Goal: Task Accomplishment & Management: Complete application form

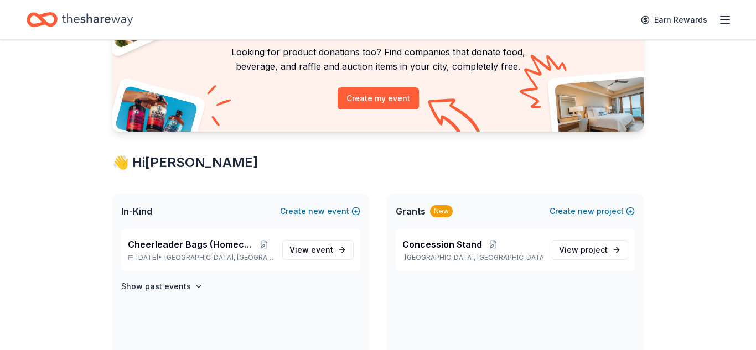
scroll to position [89, 0]
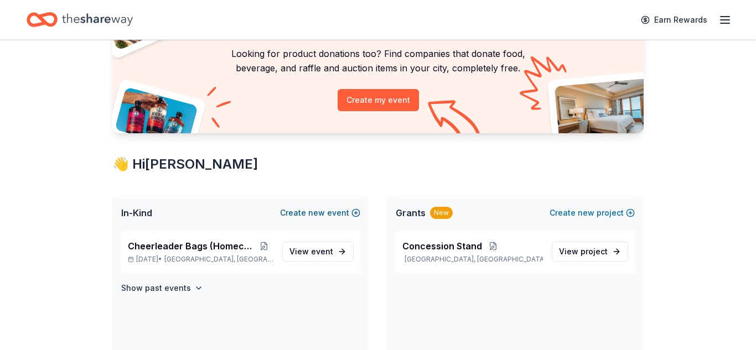
click at [315, 211] on span "new" at bounding box center [316, 212] width 17 height 13
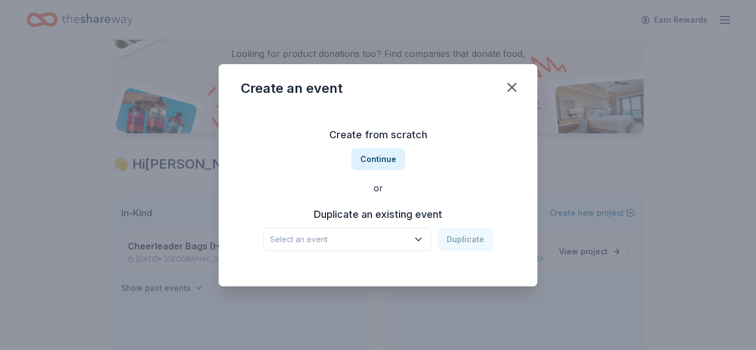
click at [323, 245] on span "Select an event" at bounding box center [339, 239] width 138 height 13
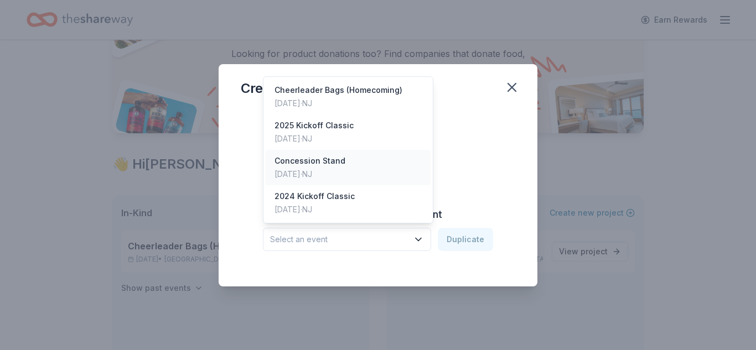
click at [334, 168] on div "Sep 01, 2025 · NJ" at bounding box center [309, 174] width 71 height 13
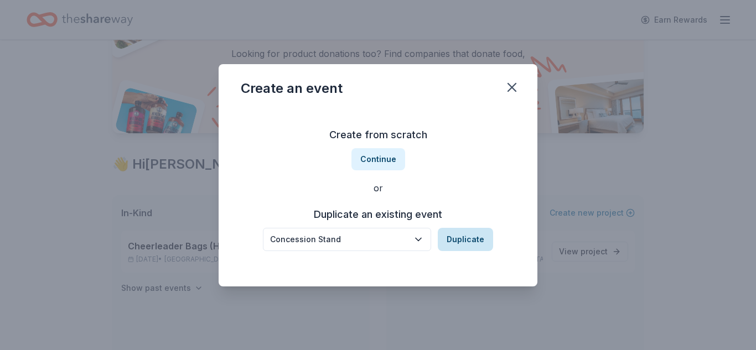
click at [472, 239] on button "Duplicate" at bounding box center [465, 239] width 55 height 23
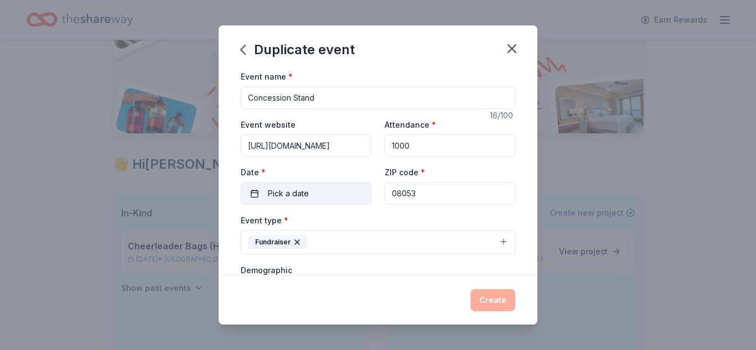
click at [287, 190] on span "Pick a date" at bounding box center [288, 193] width 41 height 13
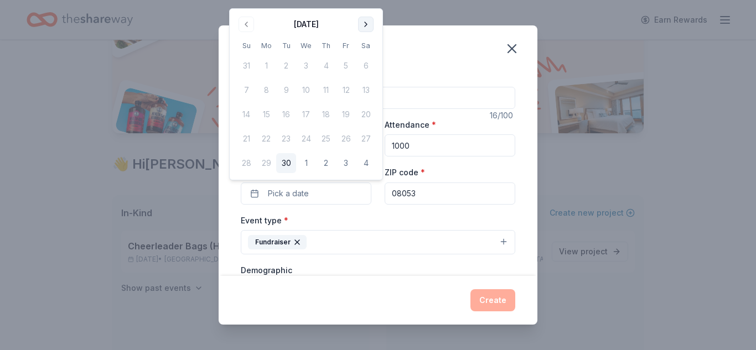
click at [361, 32] on button "Go to next month" at bounding box center [365, 24] width 15 height 15
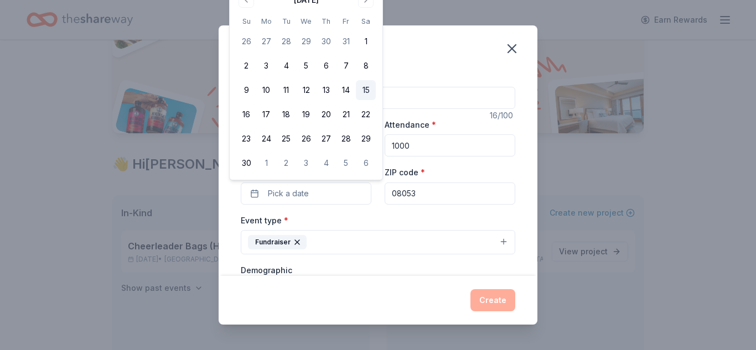
click at [362, 96] on button "15" at bounding box center [366, 90] width 20 height 20
click at [476, 297] on button "Create" at bounding box center [492, 300] width 45 height 22
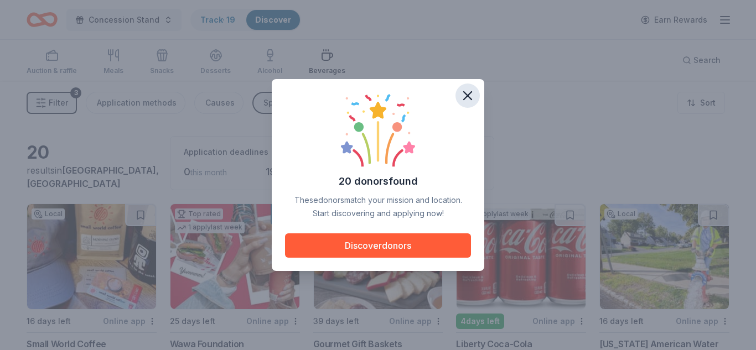
click at [469, 95] on icon "button" at bounding box center [467, 95] width 15 height 15
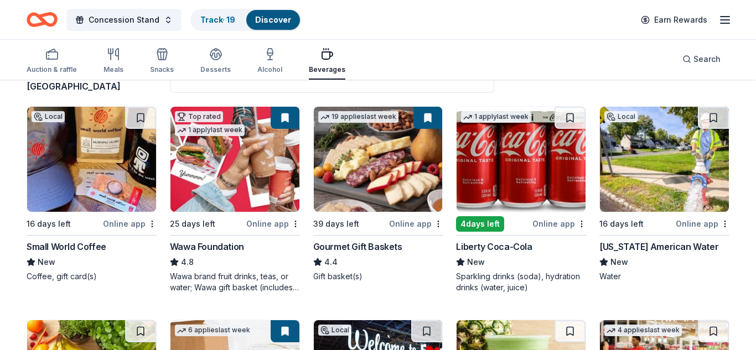
scroll to position [111, 0]
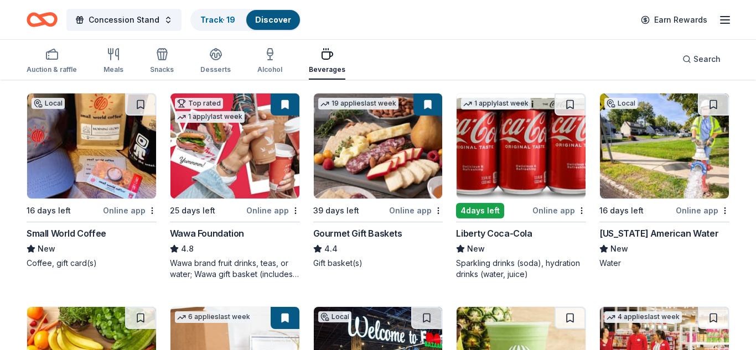
click at [231, 178] on img at bounding box center [234, 145] width 129 height 105
click at [488, 173] on img at bounding box center [520, 145] width 129 height 105
click at [634, 176] on img at bounding box center [664, 145] width 129 height 105
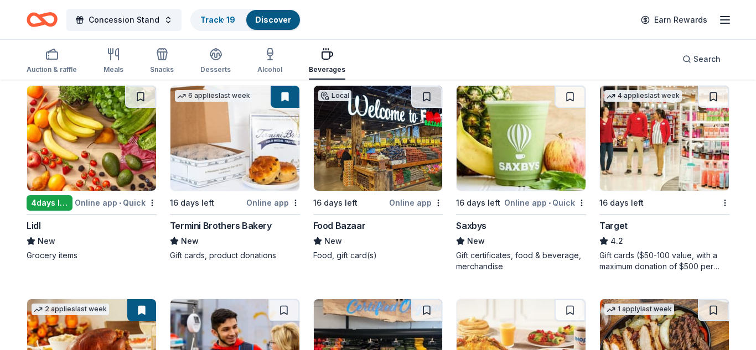
scroll to position [354, 0]
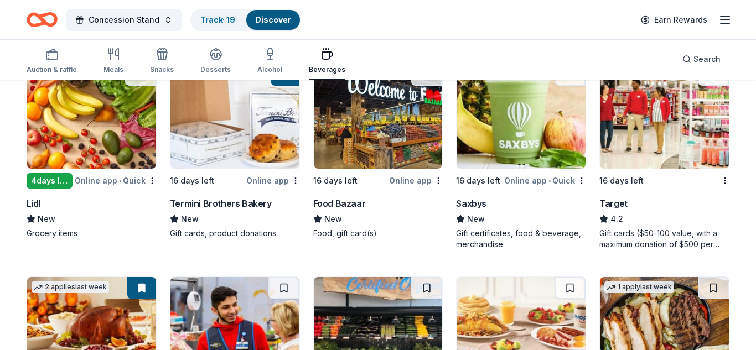
click at [67, 127] on img at bounding box center [91, 116] width 129 height 105
click at [579, 55] on div "Auction & raffle Meals Snacks Desserts Alcohol Beverages Search" at bounding box center [378, 59] width 703 height 41
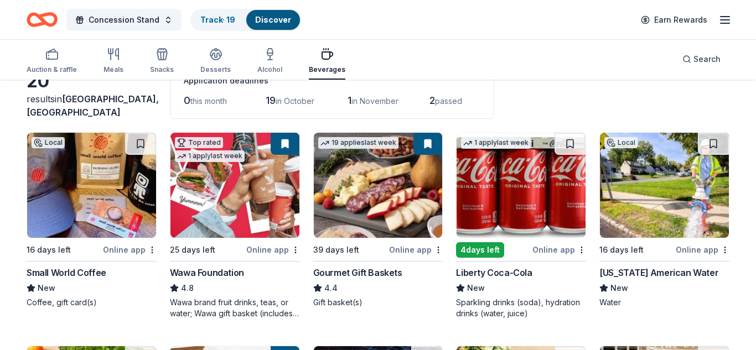
scroll to position [61, 0]
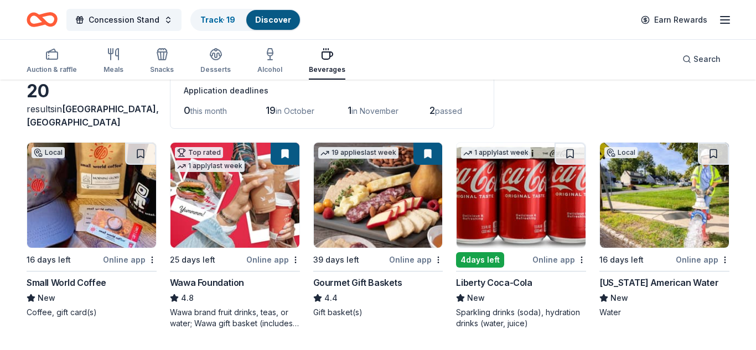
click at [599, 58] on div "Auction & raffle Meals Snacks Desserts Alcohol Beverages Search" at bounding box center [378, 59] width 703 height 41
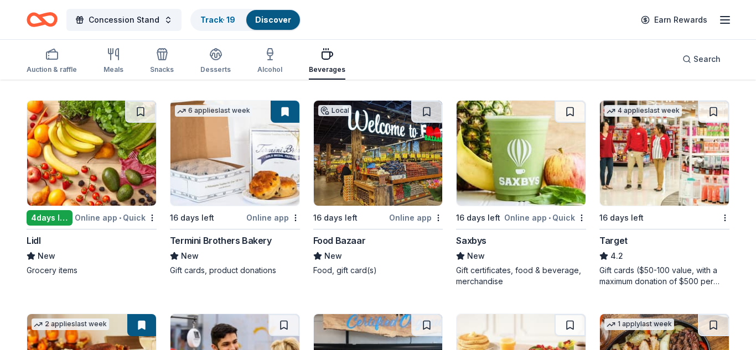
scroll to position [305, 0]
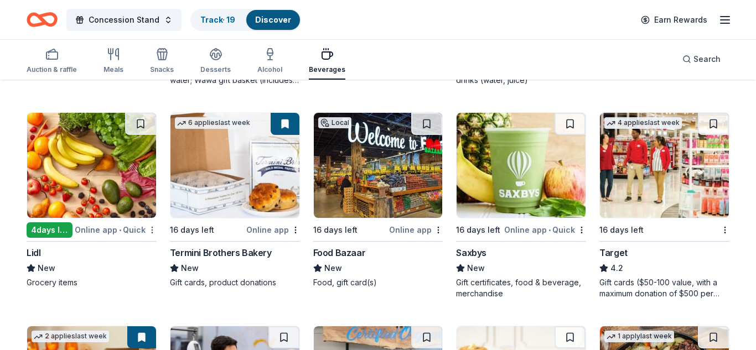
click at [91, 229] on div "Online app • Quick" at bounding box center [116, 230] width 82 height 14
click at [599, 55] on div "Auction & raffle Meals Snacks Desserts Alcohol Beverages Search" at bounding box center [378, 59] width 703 height 41
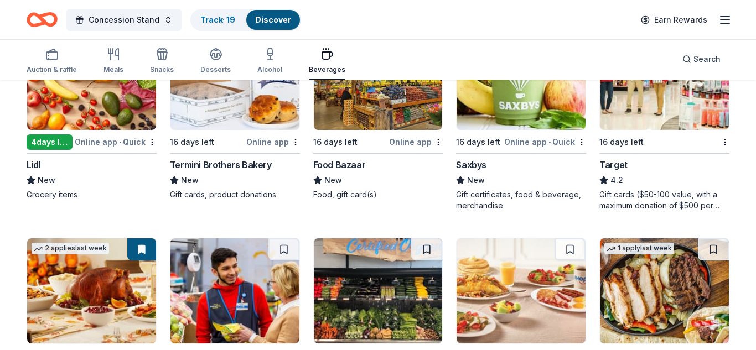
scroll to position [393, 0]
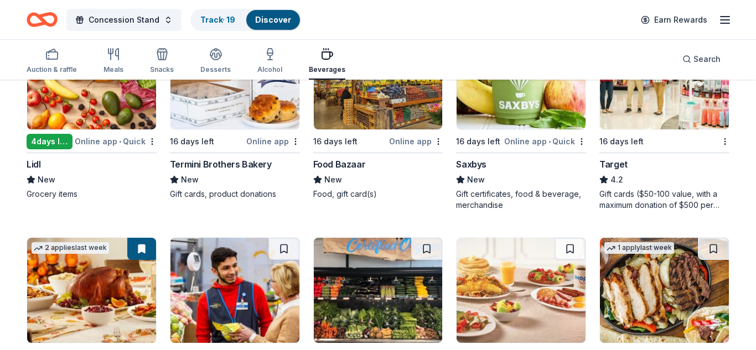
click at [637, 113] on img at bounding box center [664, 76] width 129 height 105
click at [425, 35] on div "Concession Stand Track · 19 Discover Earn Rewards" at bounding box center [378, 19] width 756 height 39
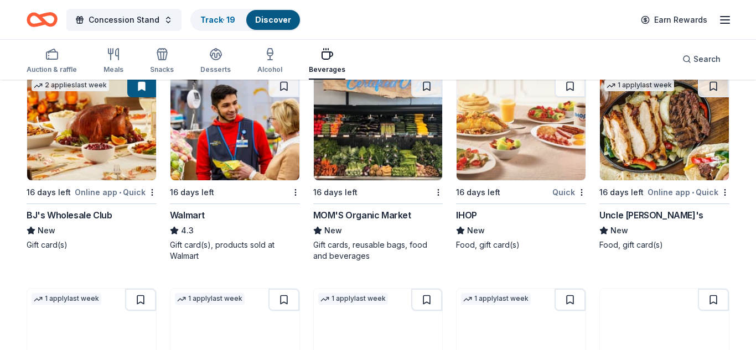
scroll to position [570, 0]
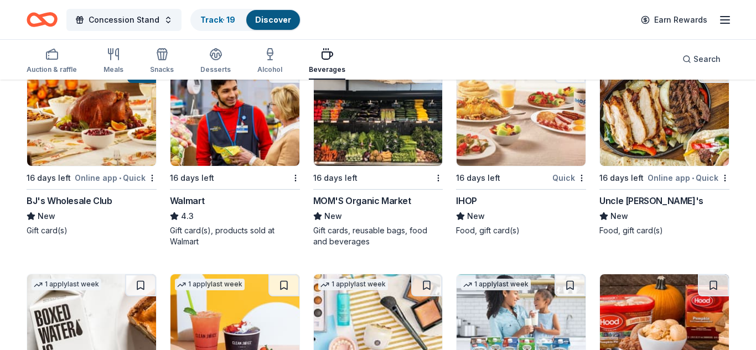
click at [87, 134] on img at bounding box center [91, 113] width 129 height 105
click at [49, 115] on img at bounding box center [91, 113] width 129 height 105
click at [470, 32] on div "Concession Stand Track · 19 Discover Earn Rewards" at bounding box center [378, 20] width 703 height 26
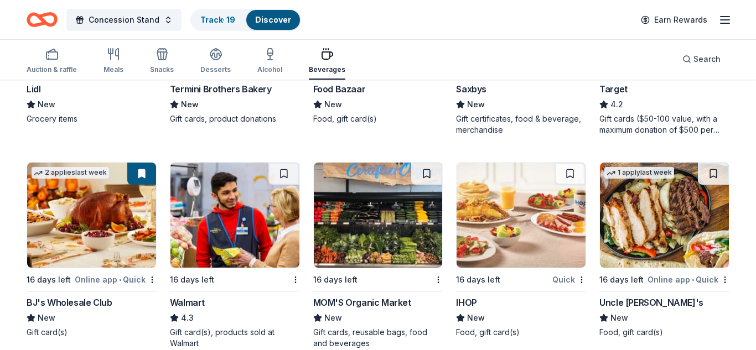
scroll to position [482, 0]
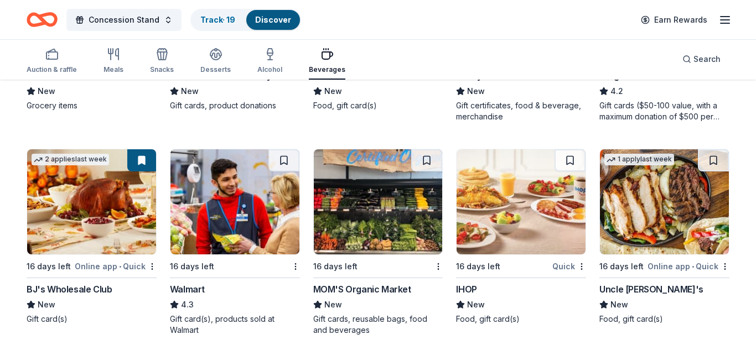
click at [748, 101] on div "20 results in Evesham, NJ Application deadlines 0 this month 19 in October 1 in…" at bounding box center [378, 85] width 756 height 973
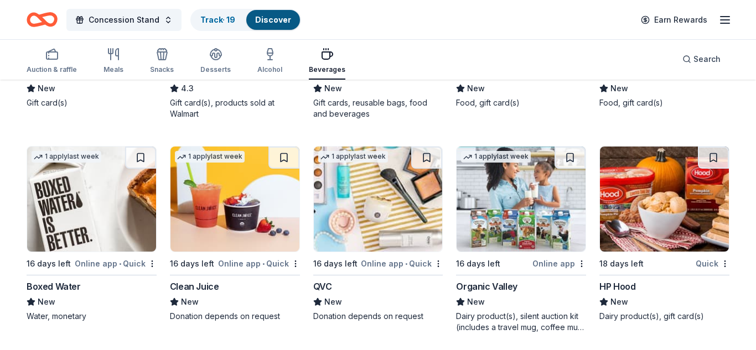
scroll to position [703, 0]
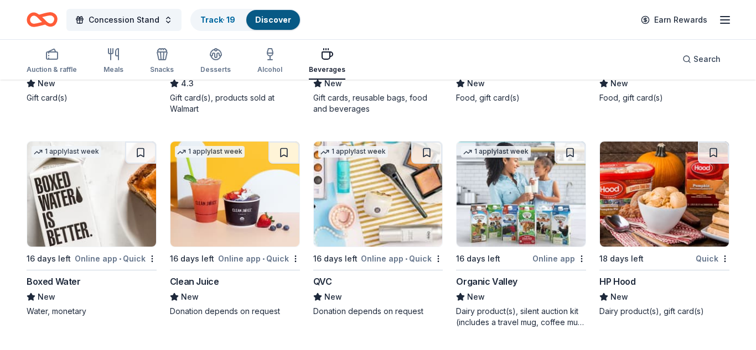
click at [71, 230] on img at bounding box center [91, 194] width 129 height 105
click at [672, 214] on img at bounding box center [664, 194] width 129 height 105
click at [118, 67] on div "Meals" at bounding box center [113, 69] width 20 height 9
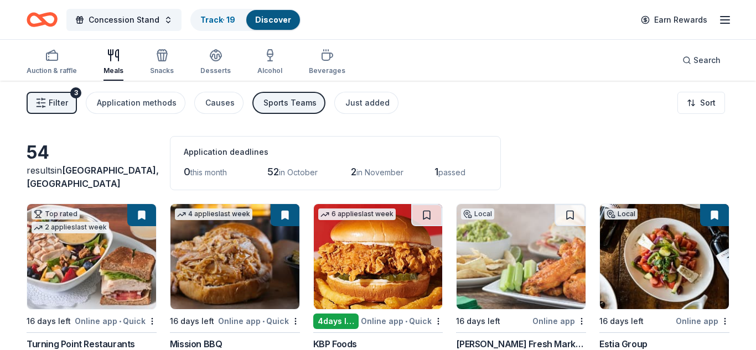
click at [579, 113] on div "Filter 3 Application methods Causes Sports Teams Just added Sort" at bounding box center [378, 103] width 756 height 44
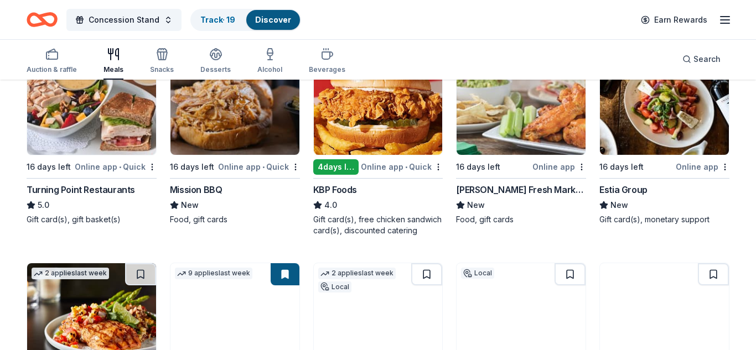
scroll to position [155, 0]
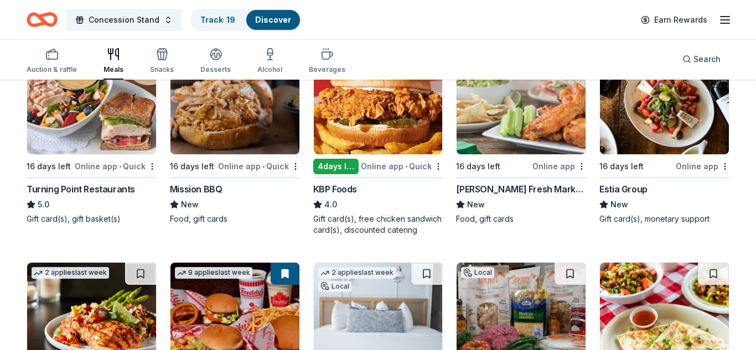
click at [253, 115] on img at bounding box center [234, 101] width 129 height 105
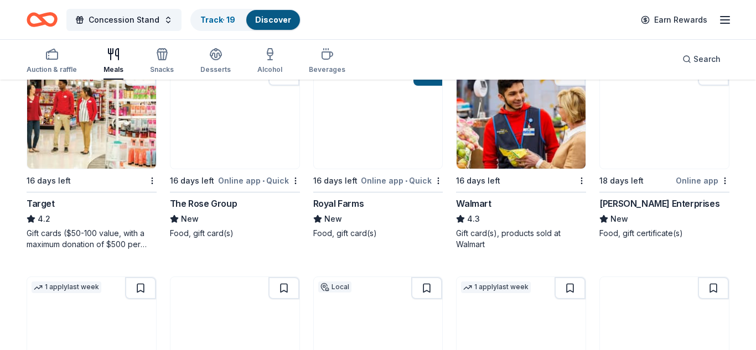
scroll to position [569, 0]
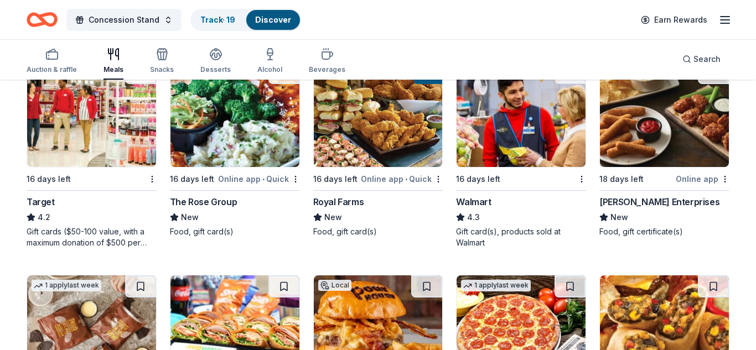
click at [394, 146] on img at bounding box center [378, 114] width 129 height 105
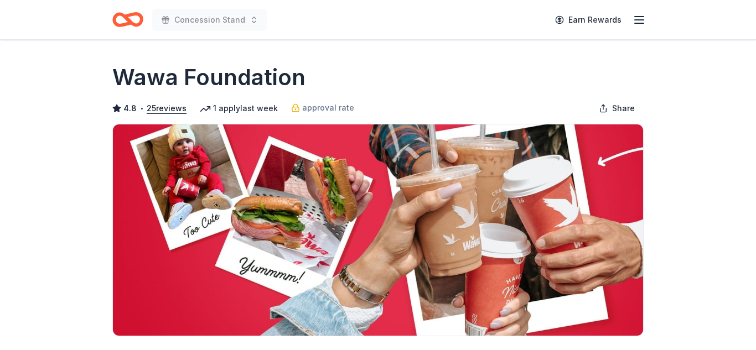
scroll to position [221, 0]
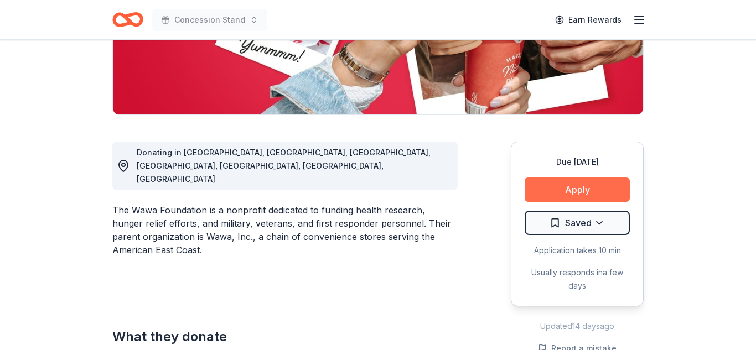
click at [592, 185] on button "Apply" at bounding box center [576, 190] width 105 height 24
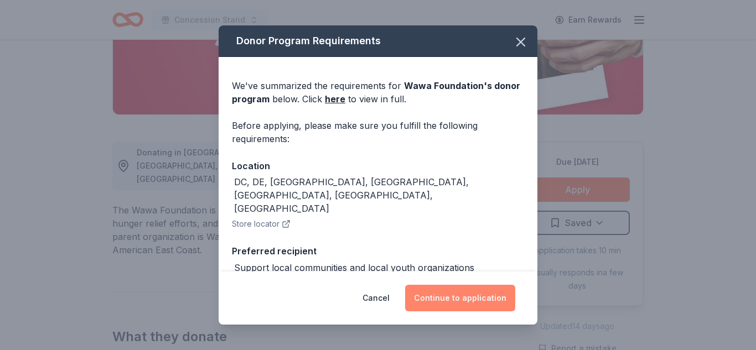
click at [483, 295] on button "Continue to application" at bounding box center [460, 298] width 110 height 27
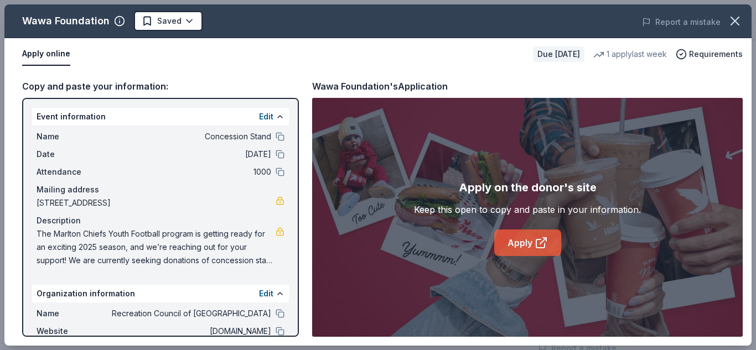
click at [539, 241] on icon at bounding box center [540, 242] width 13 height 13
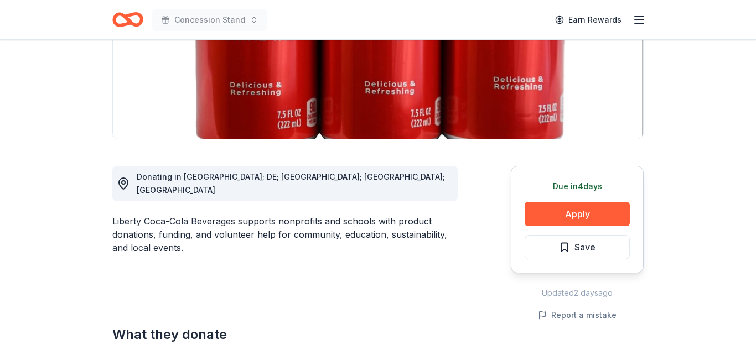
scroll to position [199, 0]
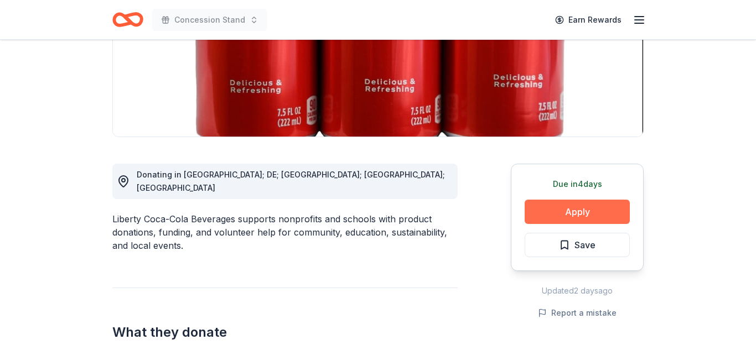
click at [611, 215] on button "Apply" at bounding box center [576, 212] width 105 height 24
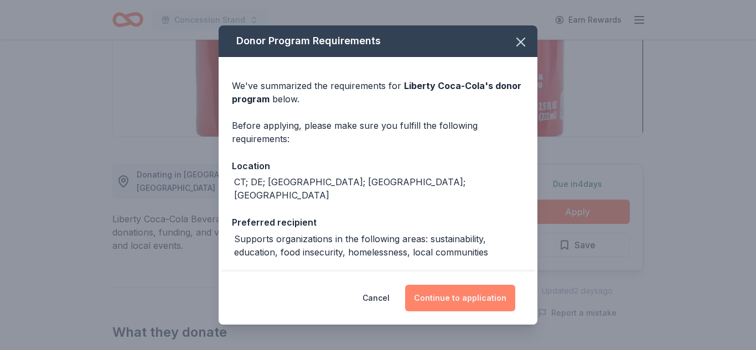
click at [482, 297] on button "Continue to application" at bounding box center [460, 298] width 110 height 27
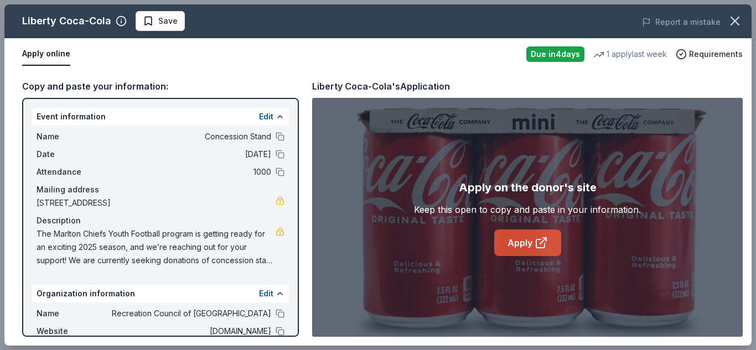
click at [527, 247] on link "Apply" at bounding box center [527, 243] width 67 height 27
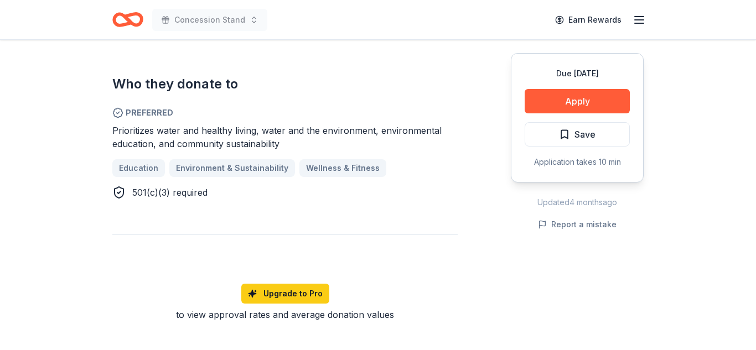
scroll to position [575, 0]
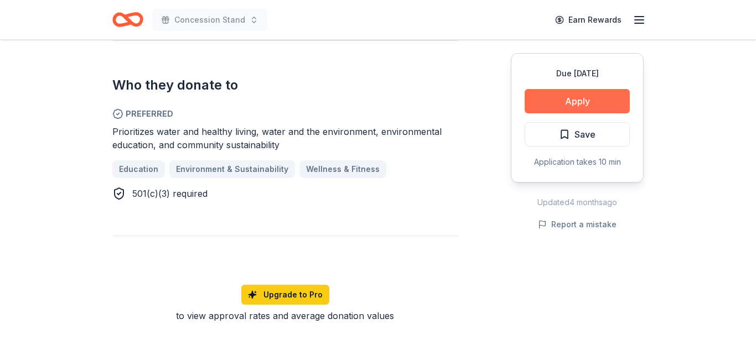
click at [605, 103] on button "Apply" at bounding box center [576, 101] width 105 height 24
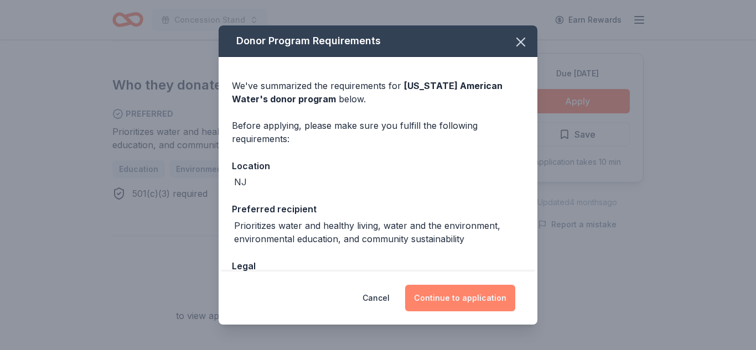
click at [461, 295] on button "Continue to application" at bounding box center [460, 298] width 110 height 27
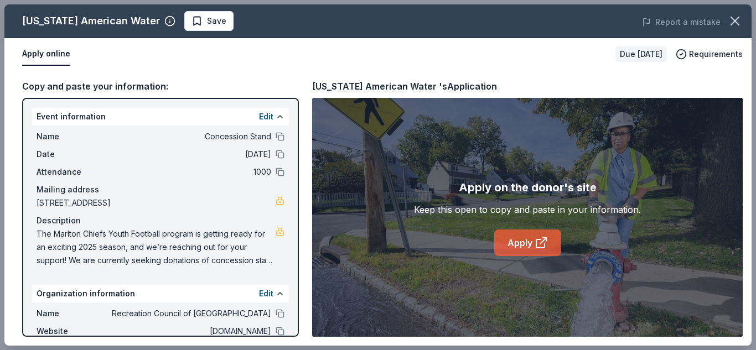
click at [521, 250] on link "Apply" at bounding box center [527, 243] width 67 height 27
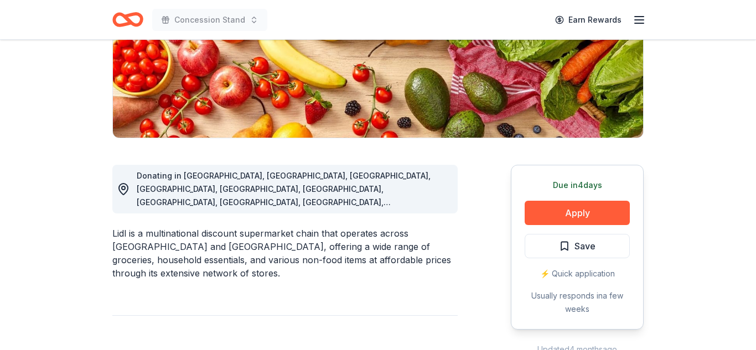
scroll to position [199, 0]
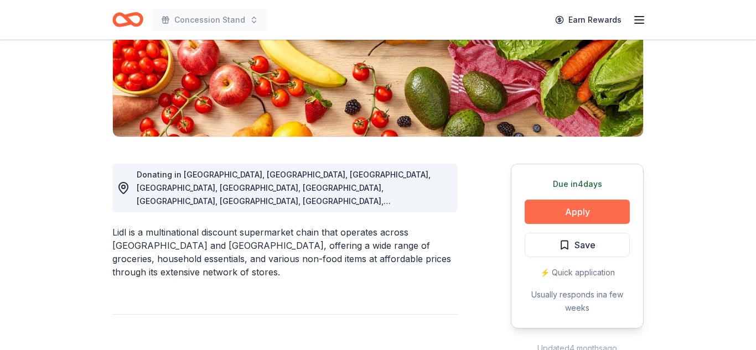
click at [564, 207] on button "Apply" at bounding box center [576, 212] width 105 height 24
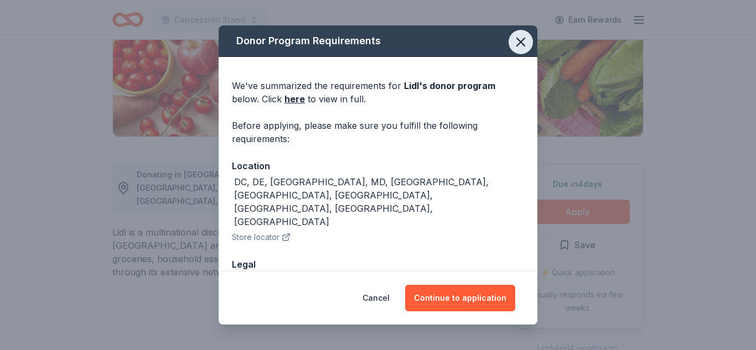
click at [517, 32] on button "button" at bounding box center [520, 42] width 24 height 24
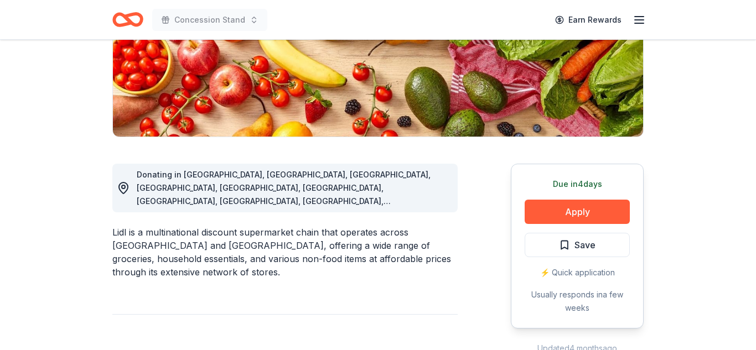
click at [600, 198] on div "Due in 4 days Apply Save ⚡️ Quick application Usually responds in a few weeks" at bounding box center [577, 246] width 133 height 165
click at [596, 204] on button "Apply" at bounding box center [576, 212] width 105 height 24
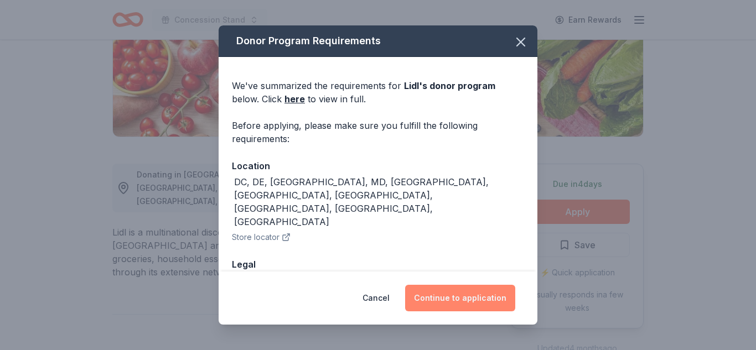
click at [441, 297] on button "Continue to application" at bounding box center [460, 298] width 110 height 27
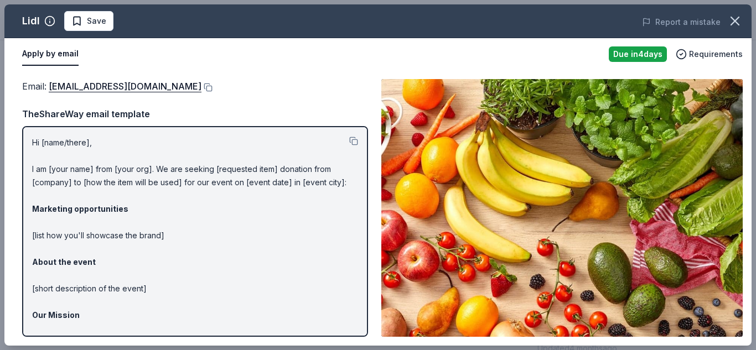
click at [202, 92] on div "Email : csr@lidl.us" at bounding box center [195, 86] width 346 height 14
click at [81, 85] on link "csr@lidl.us" at bounding box center [125, 86] width 153 height 14
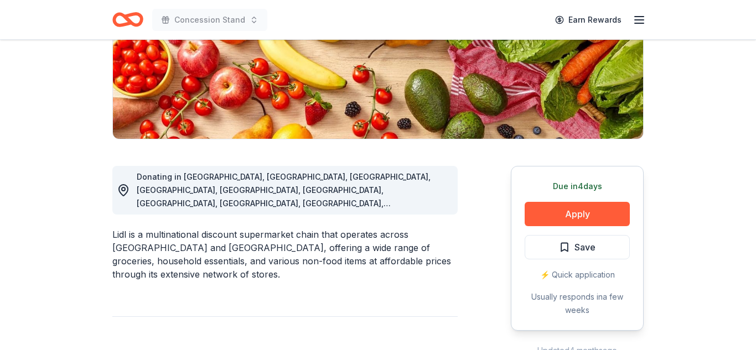
scroll to position [199, 0]
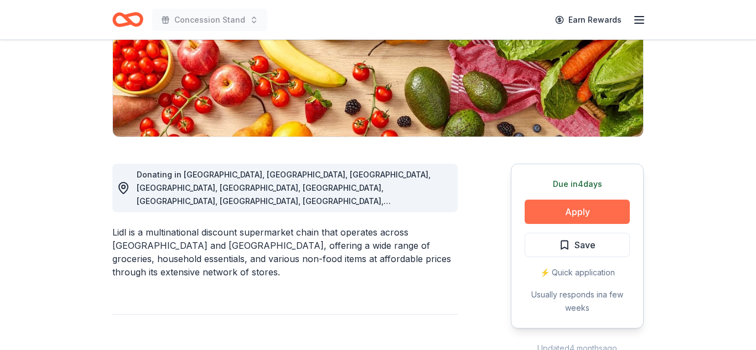
click at [566, 203] on button "Apply" at bounding box center [576, 212] width 105 height 24
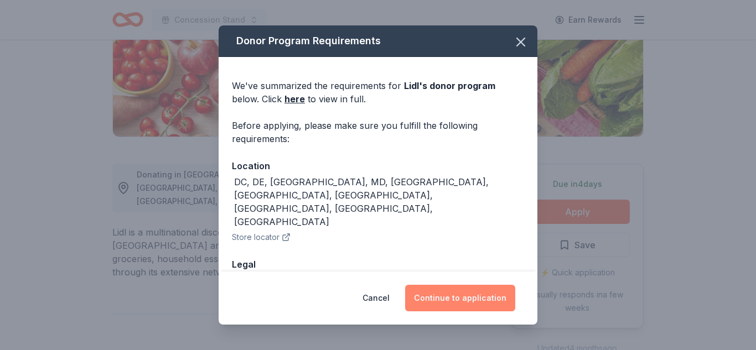
click at [448, 297] on button "Continue to application" at bounding box center [460, 298] width 110 height 27
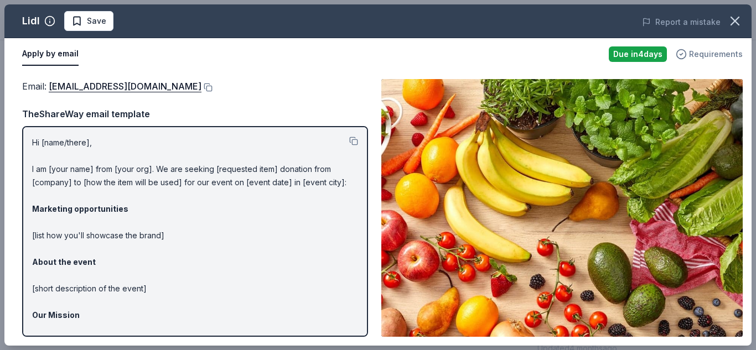
click at [710, 49] on span "Requirements" at bounding box center [716, 54] width 54 height 13
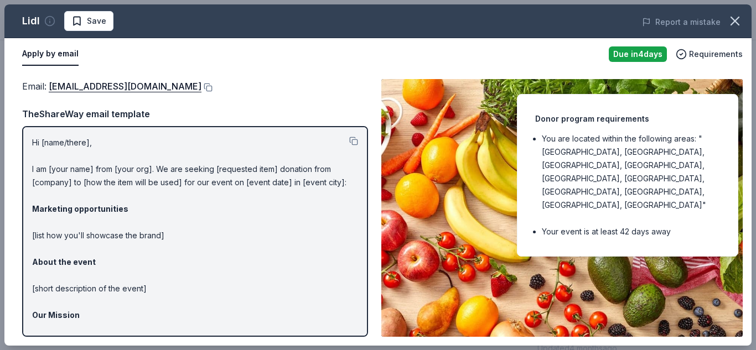
click at [47, 20] on icon "button" at bounding box center [49, 20] width 11 height 11
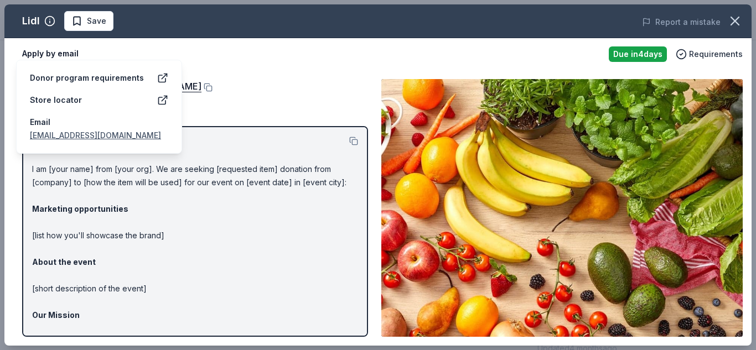
click at [230, 61] on div "Apply by email" at bounding box center [311, 54] width 578 height 23
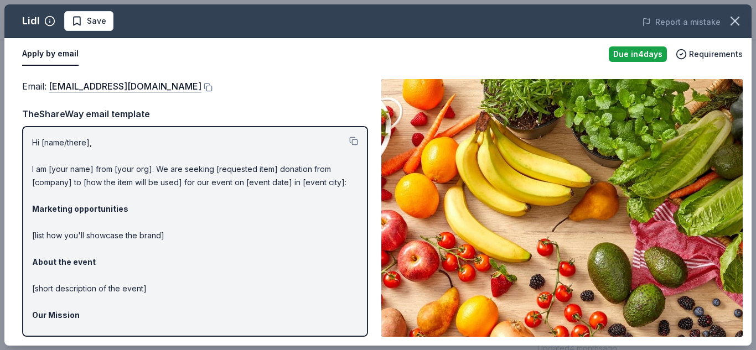
click at [346, 86] on div "Email : csr@lidl.us" at bounding box center [195, 86] width 346 height 14
click at [736, 24] on icon "button" at bounding box center [734, 20] width 15 height 15
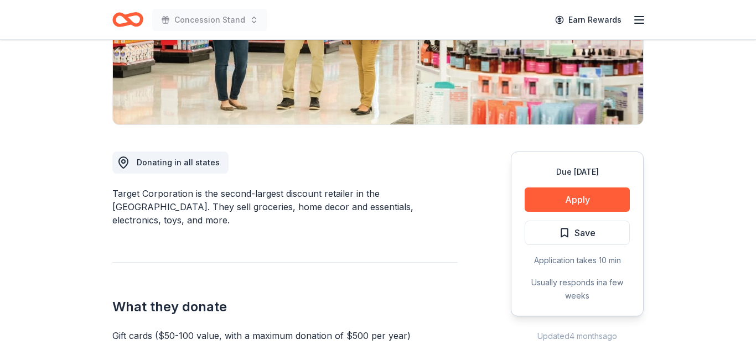
scroll to position [221, 0]
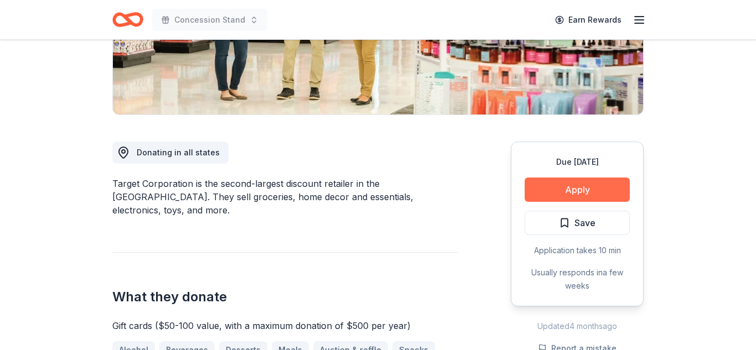
click at [589, 195] on button "Apply" at bounding box center [576, 190] width 105 height 24
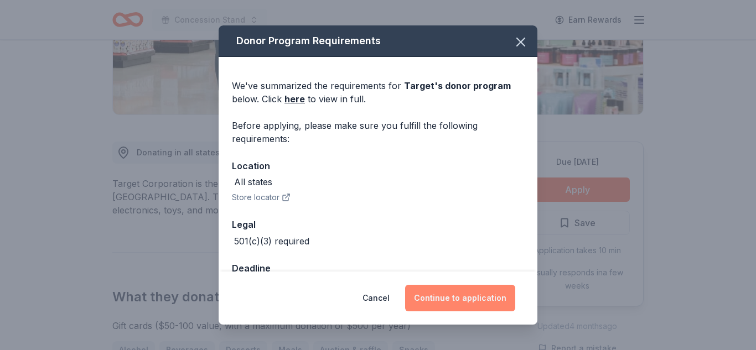
click at [451, 300] on button "Continue to application" at bounding box center [460, 298] width 110 height 27
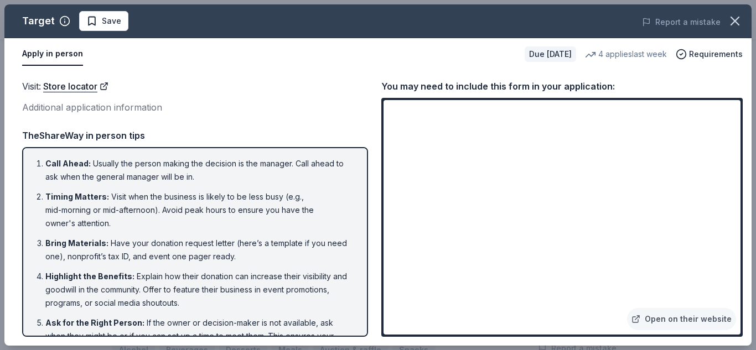
click at [251, 237] on li "Bring Materials : Have your donation request letter (here’s a template if you n…" at bounding box center [198, 250] width 306 height 27
click at [739, 25] on icon "button" at bounding box center [734, 20] width 15 height 15
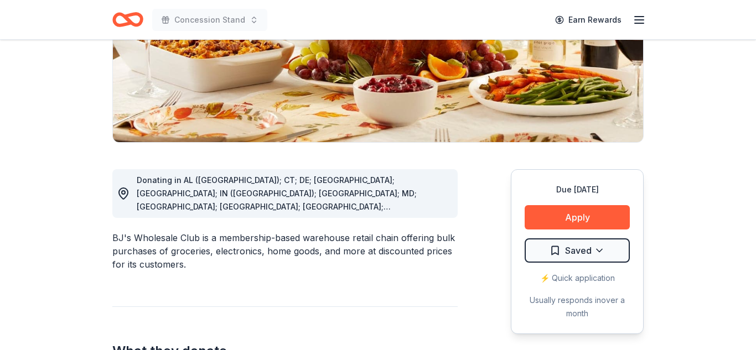
scroll to position [199, 0]
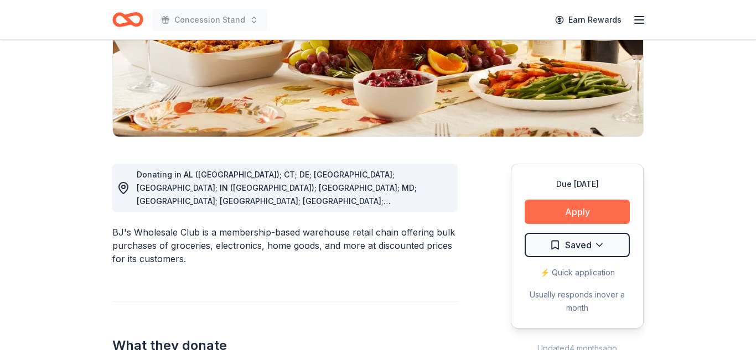
click at [591, 207] on button "Apply" at bounding box center [576, 212] width 105 height 24
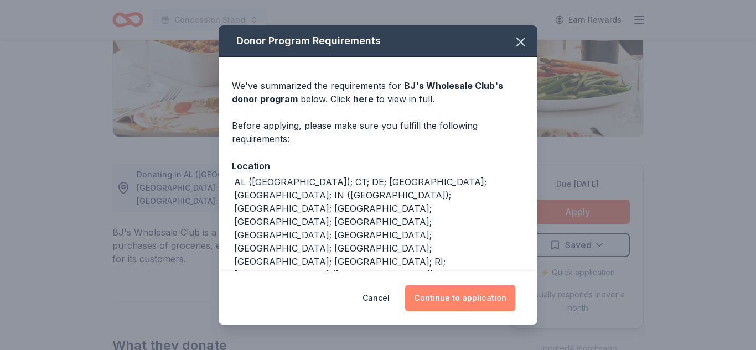
click at [438, 296] on button "Continue to application" at bounding box center [460, 298] width 110 height 27
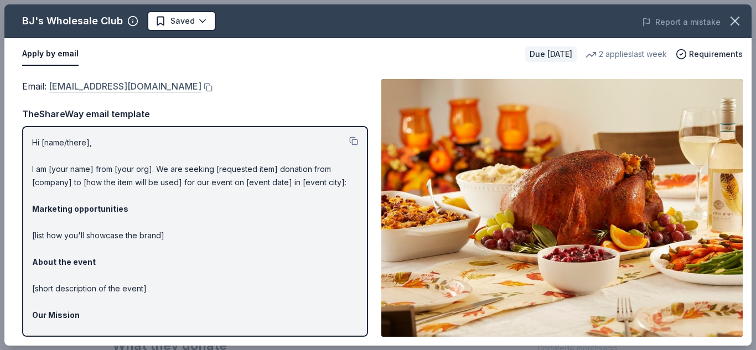
click at [127, 89] on link "[EMAIL_ADDRESS][DOMAIN_NAME]" at bounding box center [125, 86] width 153 height 14
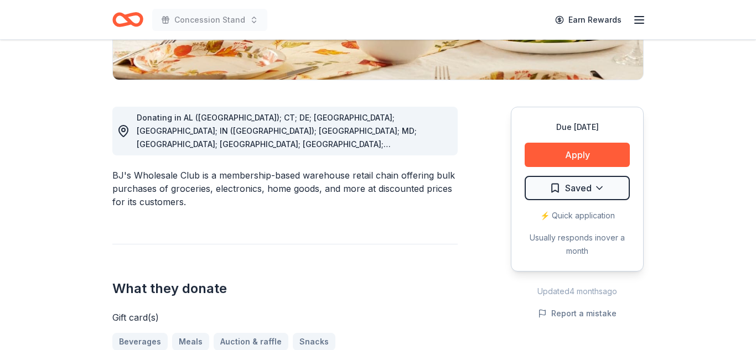
scroll to position [266, 0]
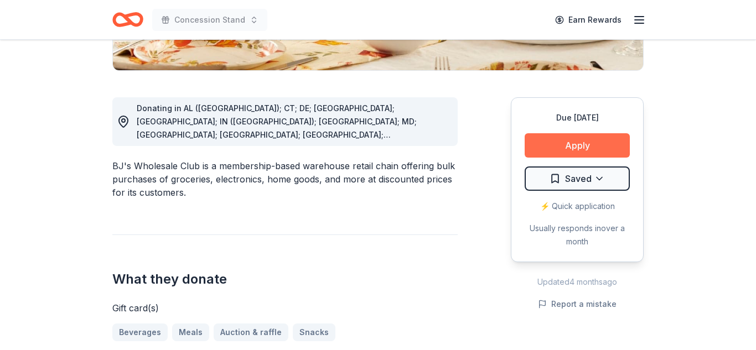
click at [582, 139] on button "Apply" at bounding box center [576, 145] width 105 height 24
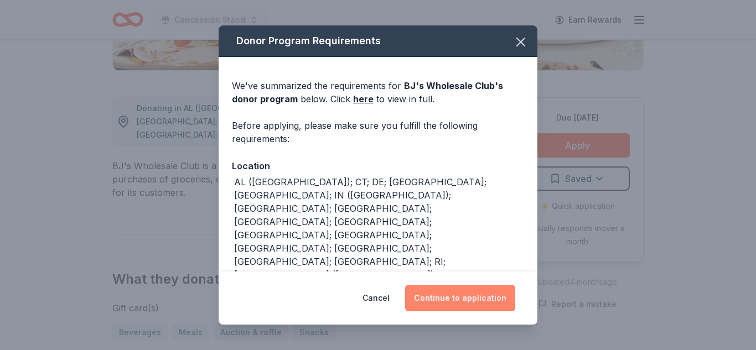
click at [445, 288] on button "Continue to application" at bounding box center [460, 298] width 110 height 27
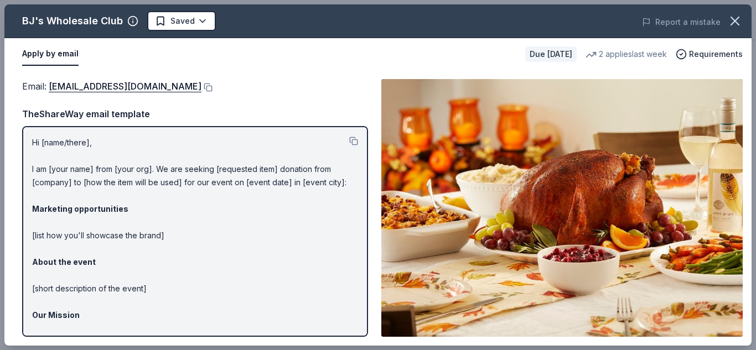
drag, startPoint x: 30, startPoint y: 143, endPoint x: 83, endPoint y: 220, distance: 93.0
click at [83, 220] on div "Hi [name/there], I am [your name] from [your org]. We are seeking [requested it…" at bounding box center [195, 231] width 346 height 211
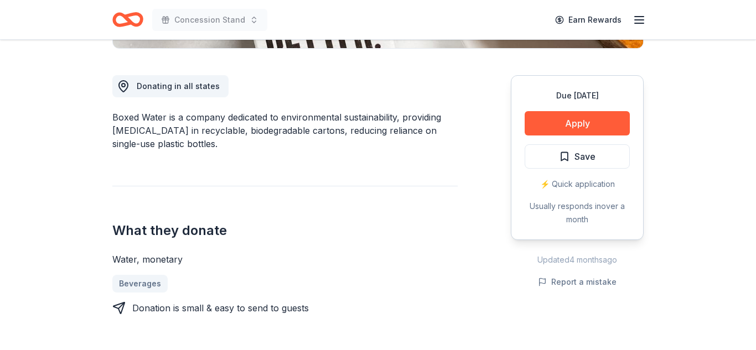
scroll to position [266, 0]
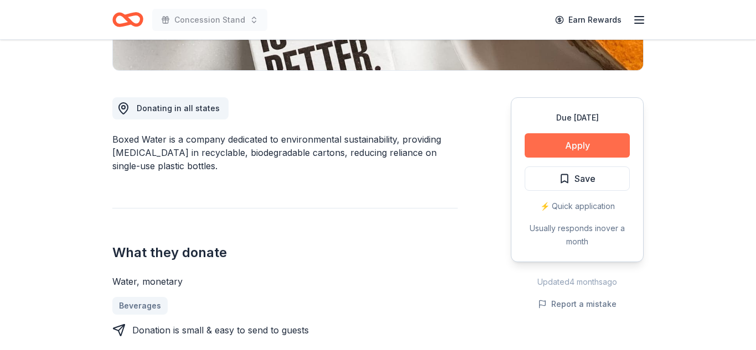
click at [580, 144] on button "Apply" at bounding box center [576, 145] width 105 height 24
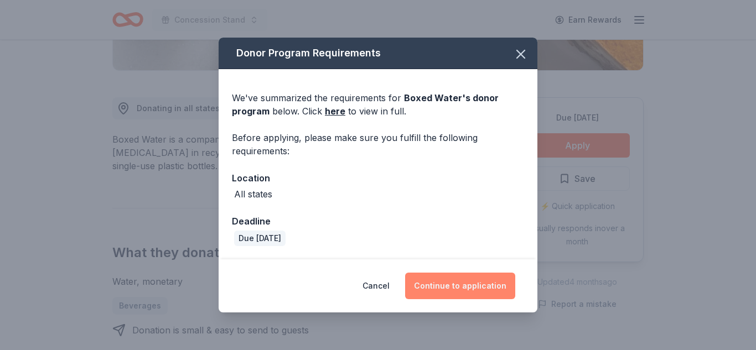
click at [483, 283] on button "Continue to application" at bounding box center [460, 286] width 110 height 27
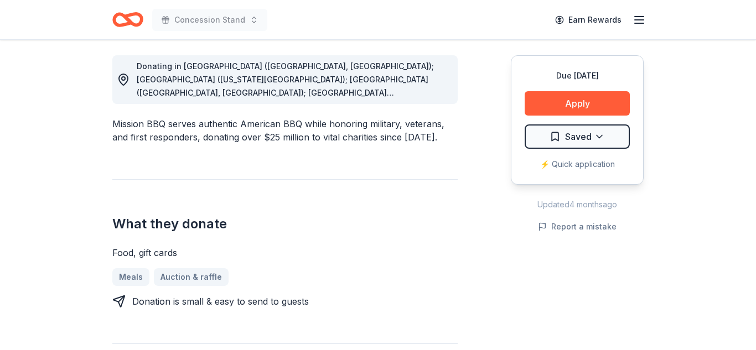
scroll to position [310, 0]
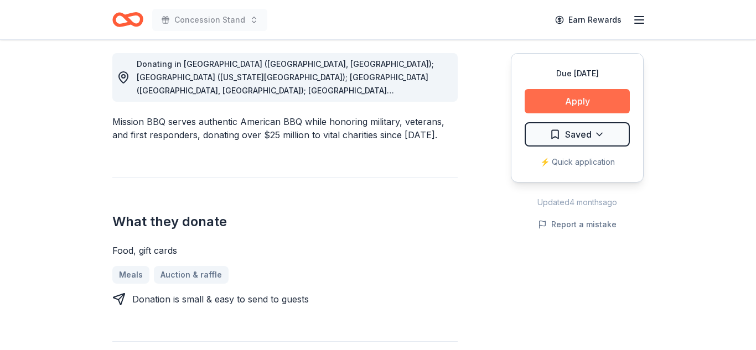
click at [605, 103] on button "Apply" at bounding box center [576, 101] width 105 height 24
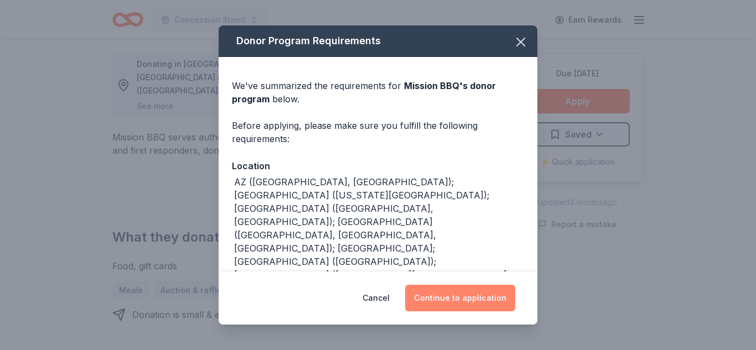
click at [434, 303] on button "Continue to application" at bounding box center [460, 298] width 110 height 27
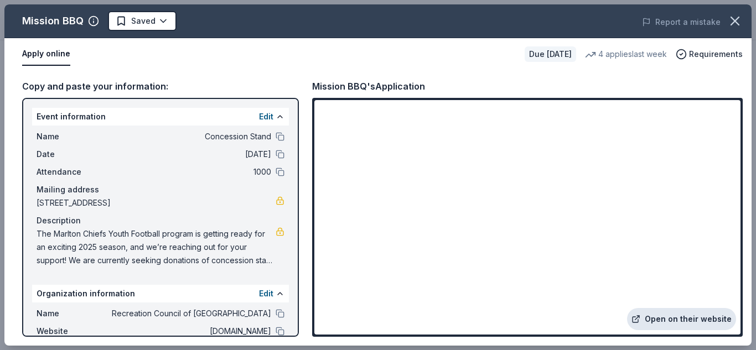
click at [670, 323] on link "Open on their website" at bounding box center [681, 319] width 109 height 22
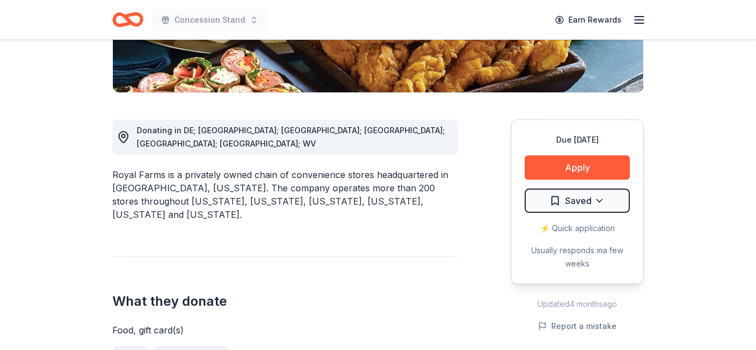
scroll to position [266, 0]
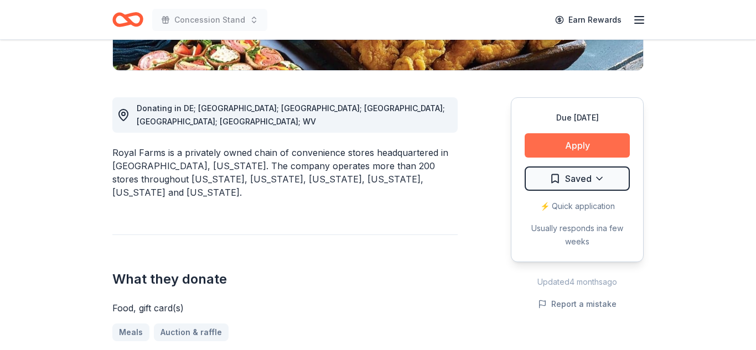
click at [617, 139] on button "Apply" at bounding box center [576, 145] width 105 height 24
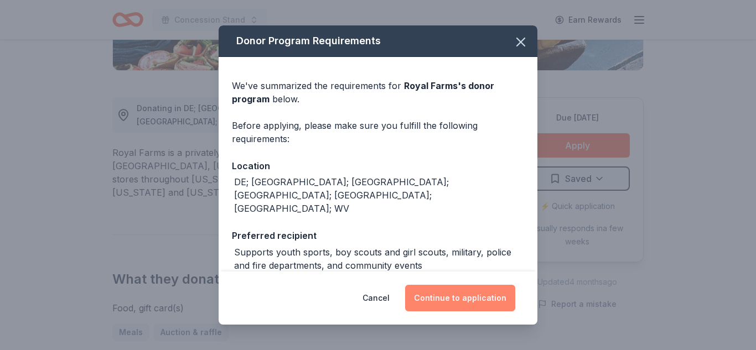
click at [484, 297] on button "Continue to application" at bounding box center [460, 298] width 110 height 27
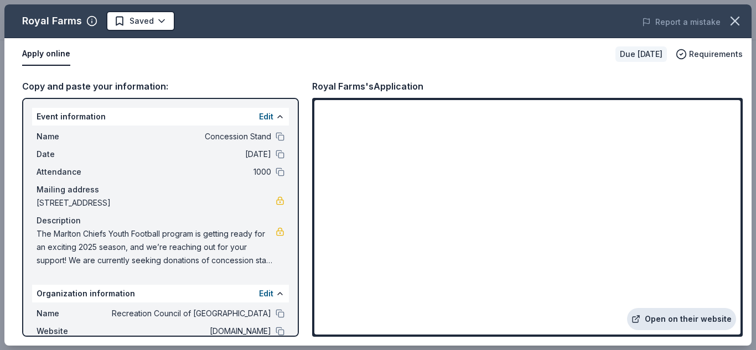
click at [684, 320] on link "Open on their website" at bounding box center [681, 319] width 109 height 22
